Goal: Check status: Check status

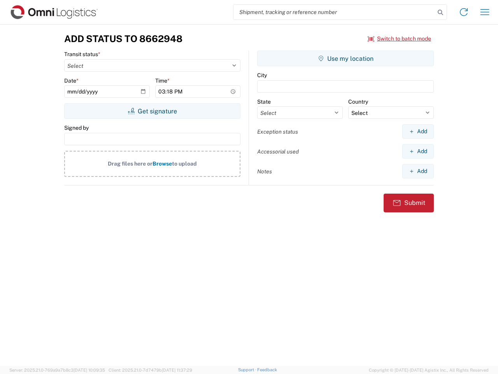
click at [334, 12] on input "search" at bounding box center [335, 12] width 202 height 15
click at [441, 12] on icon at bounding box center [440, 12] width 11 height 11
click at [464, 12] on icon at bounding box center [464, 12] width 12 height 12
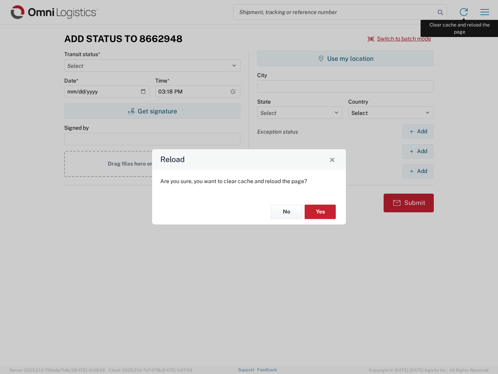
click at [485, 12] on div "Reload Are you sure, you want to clear cache and reload the page? No Yes" at bounding box center [249, 187] width 498 height 374
click at [400, 39] on div "Reload Are you sure, you want to clear cache and reload the page? No Yes" at bounding box center [249, 187] width 498 height 374
click at [152, 111] on div "Reload Are you sure, you want to clear cache and reload the page? No Yes" at bounding box center [249, 187] width 498 height 374
click at [346, 58] on div "Reload Are you sure, you want to clear cache and reload the page? No Yes" at bounding box center [249, 187] width 498 height 374
click at [418, 131] on div "Reload Are you sure, you want to clear cache and reload the page? No Yes" at bounding box center [249, 187] width 498 height 374
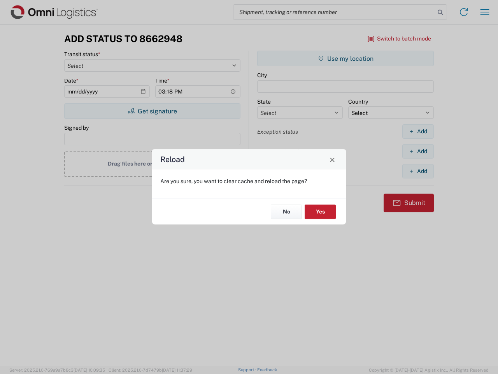
click at [418, 151] on div "Reload Are you sure, you want to clear cache and reload the page? No Yes" at bounding box center [249, 187] width 498 height 374
click at [418, 171] on div "Reload Are you sure, you want to clear cache and reload the page? No Yes" at bounding box center [249, 187] width 498 height 374
